Goal: Transaction & Acquisition: Purchase product/service

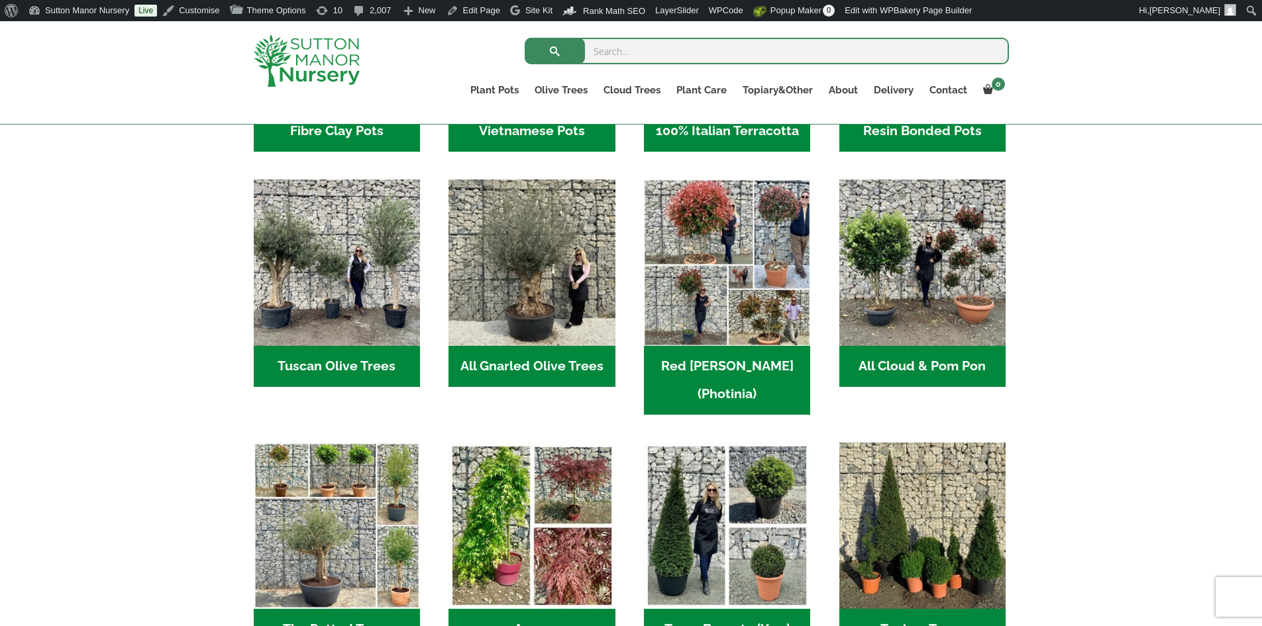
scroll to position [861, 0]
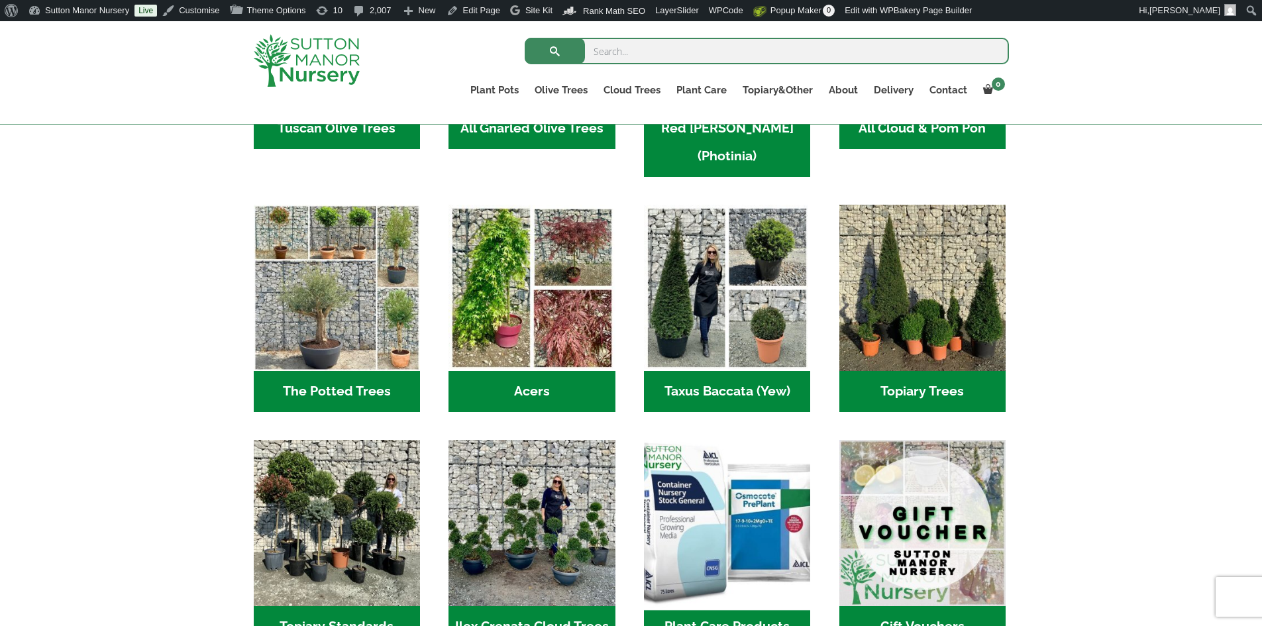
click at [713, 545] on img "Visit product category Plant Care Products" at bounding box center [727, 522] width 175 height 175
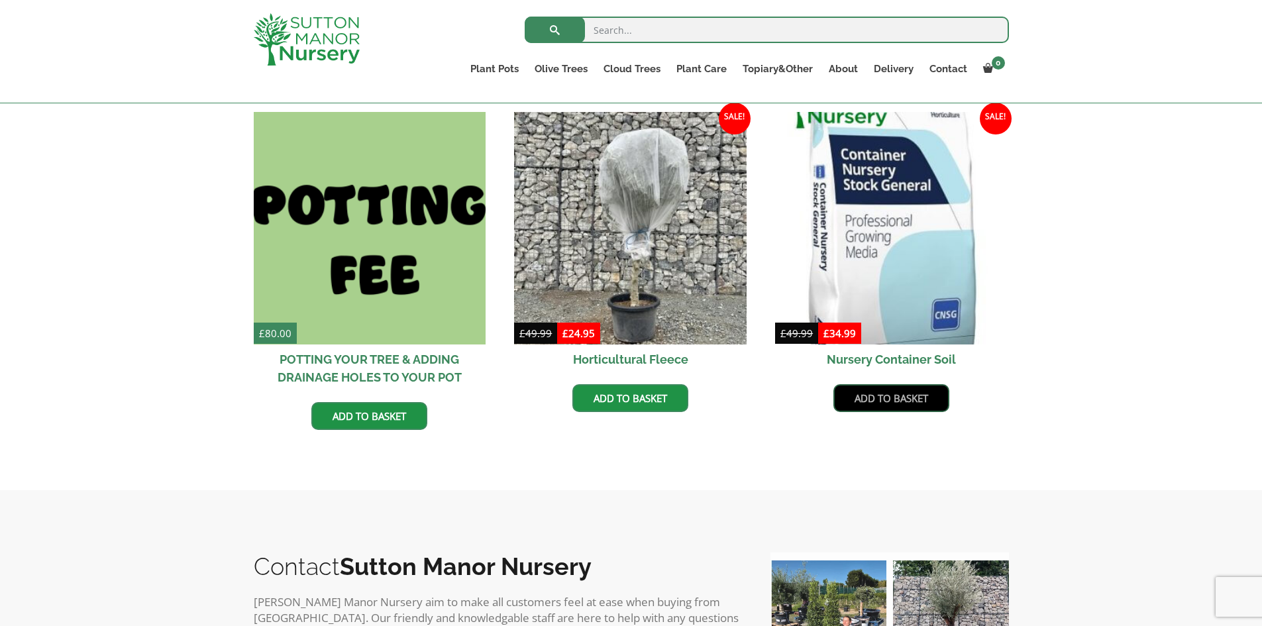
click at [892, 402] on link "Add to basket" at bounding box center [892, 398] width 116 height 28
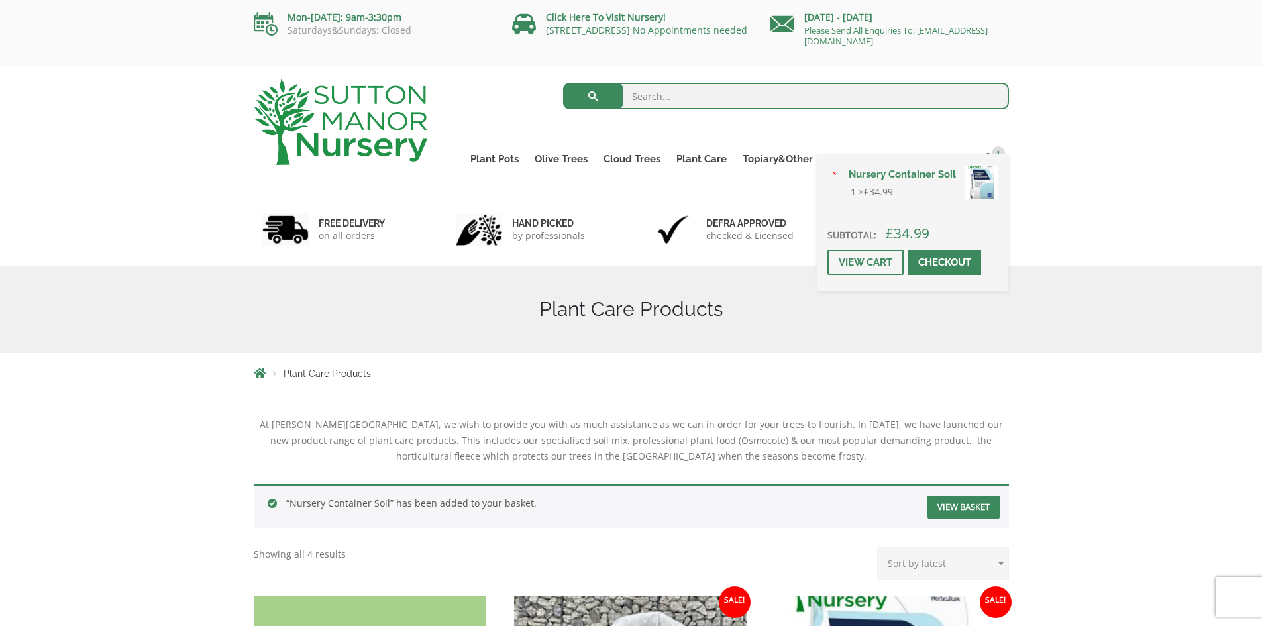
click at [945, 262] on span at bounding box center [945, 262] width 0 height 0
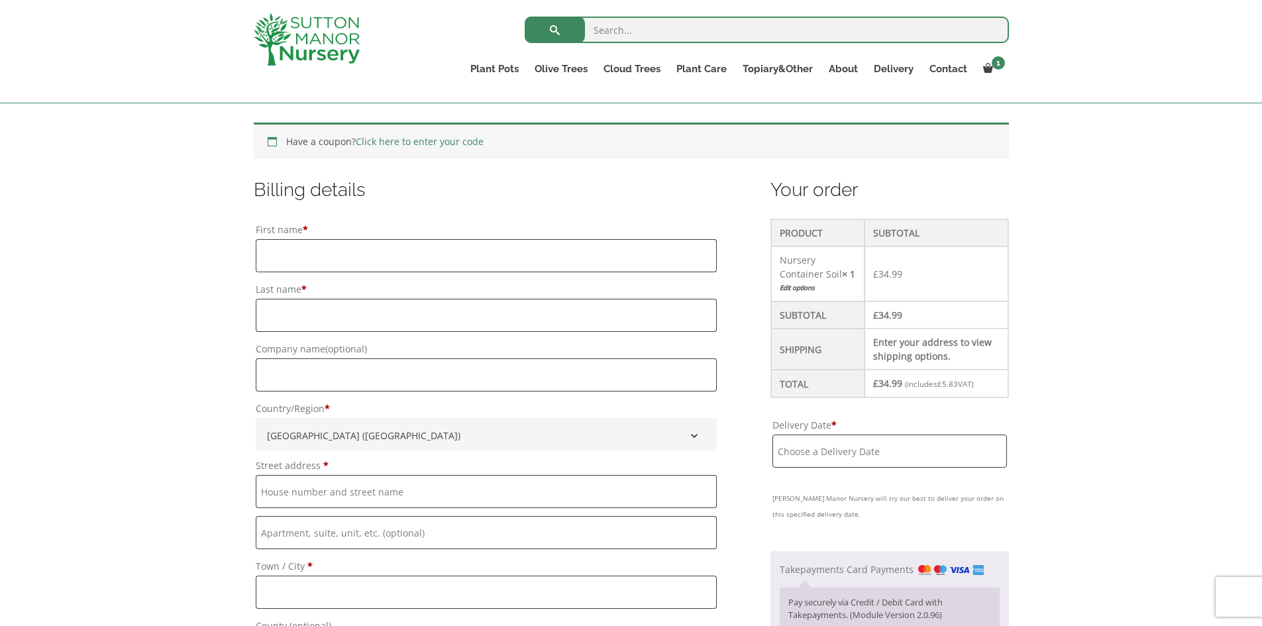
scroll to position [265, 0]
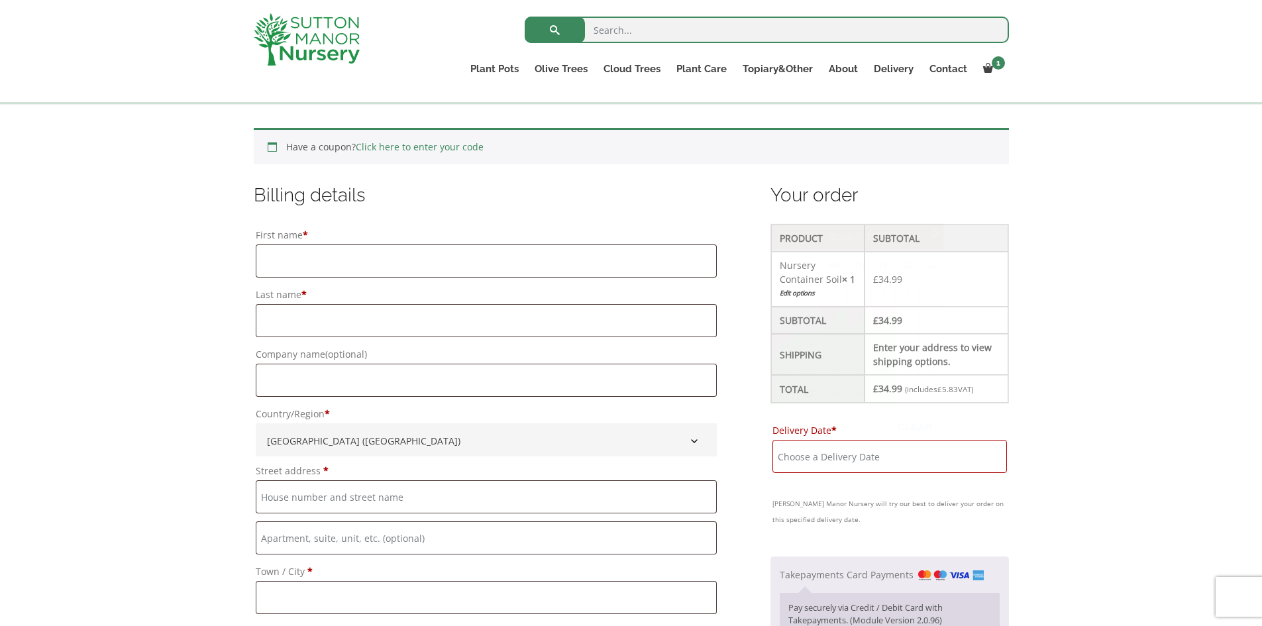
click at [890, 455] on input "Delivery Date *" at bounding box center [890, 456] width 234 height 33
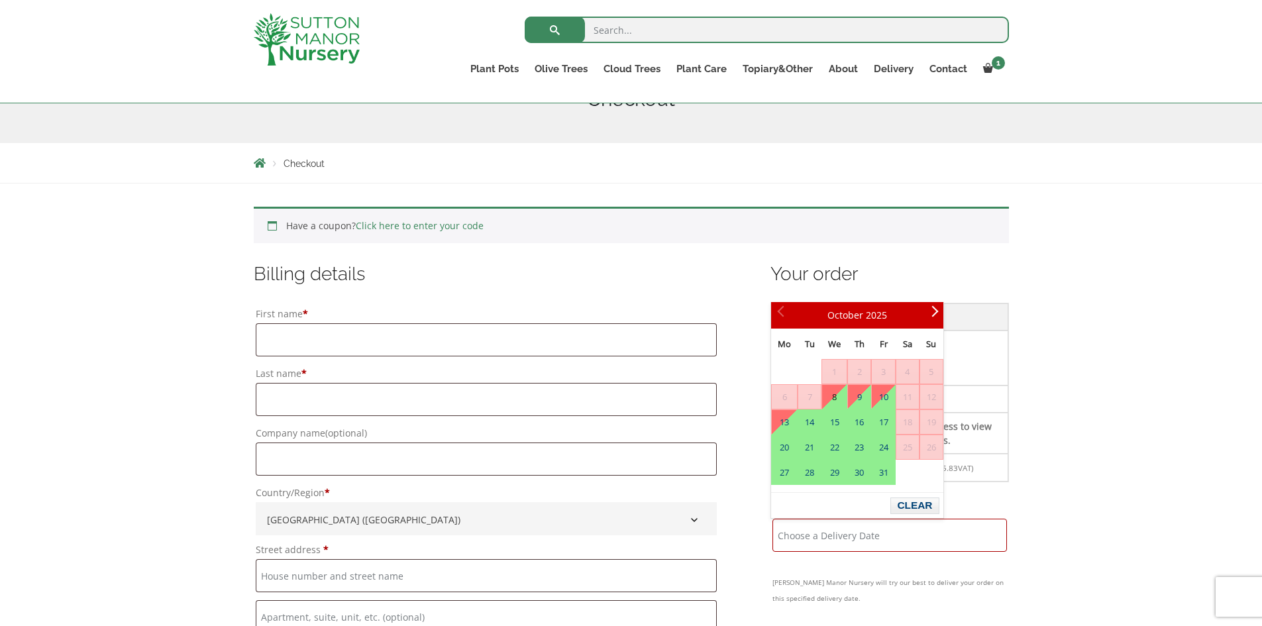
scroll to position [66, 0]
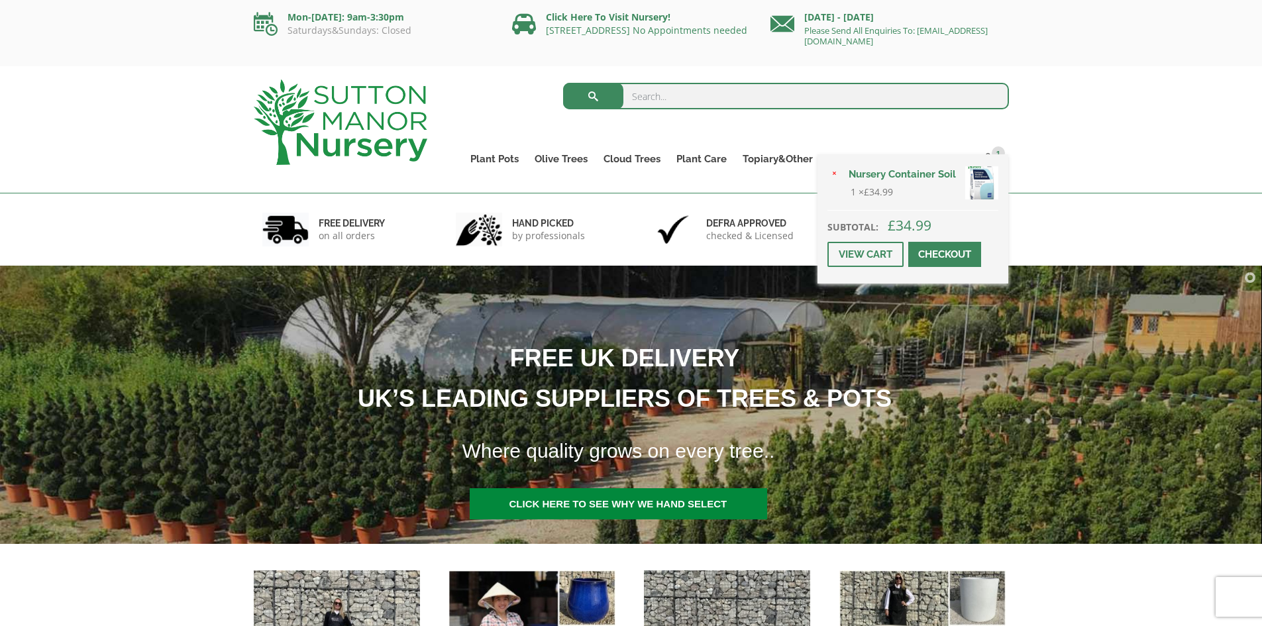
click at [945, 254] on span at bounding box center [945, 254] width 0 height 0
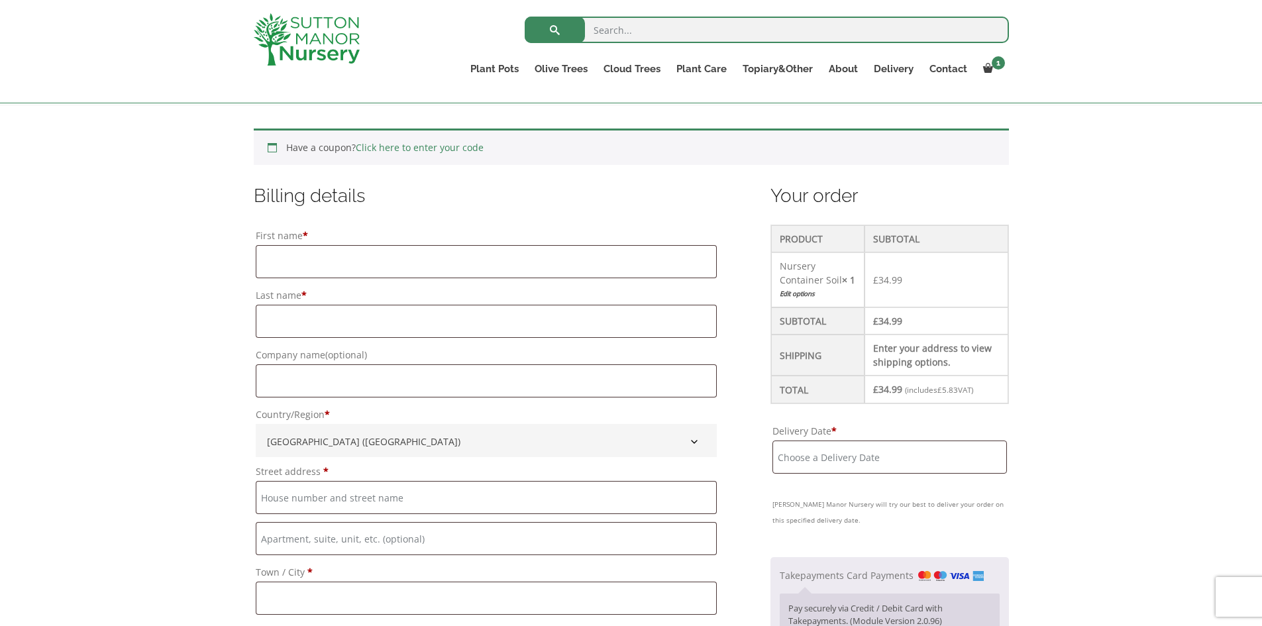
scroll to position [265, 0]
